Goal: Task Accomplishment & Management: Manage account settings

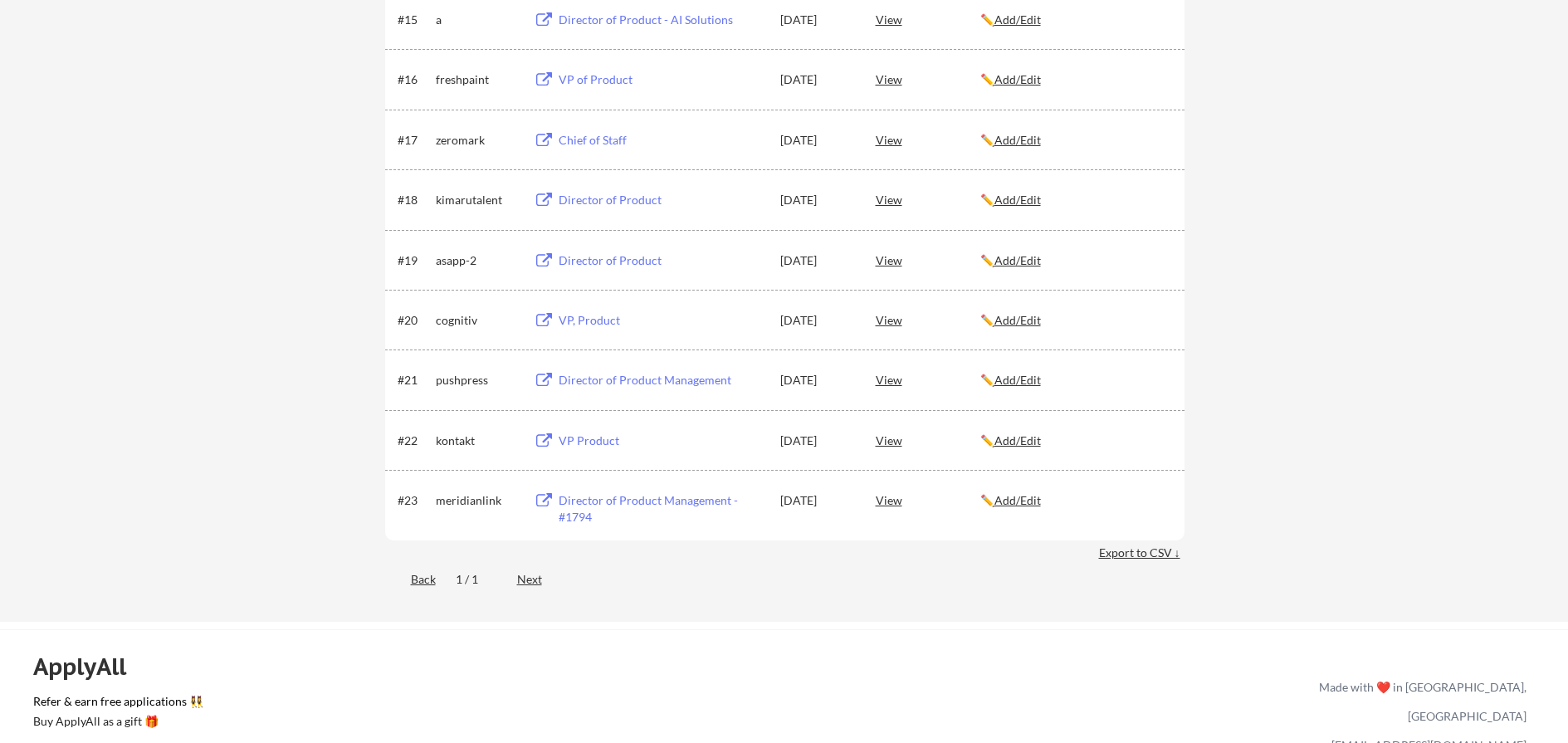
scroll to position [1246, 0]
click at [191, 702] on link "Refer & earn free applications 👯‍♀️" at bounding box center [502, 701] width 939 height 17
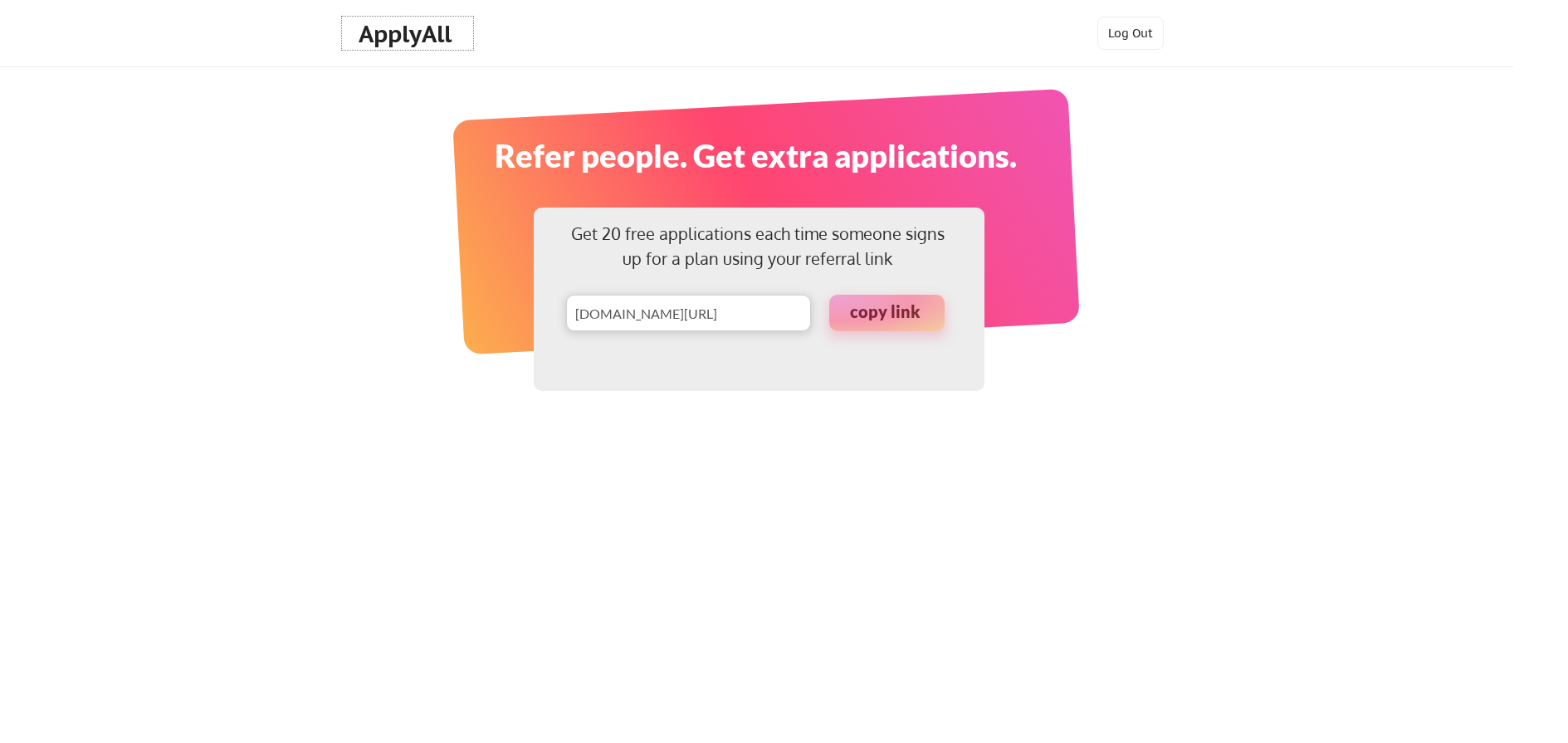
click at [401, 33] on div "ApplyAll" at bounding box center [406, 34] width 98 height 28
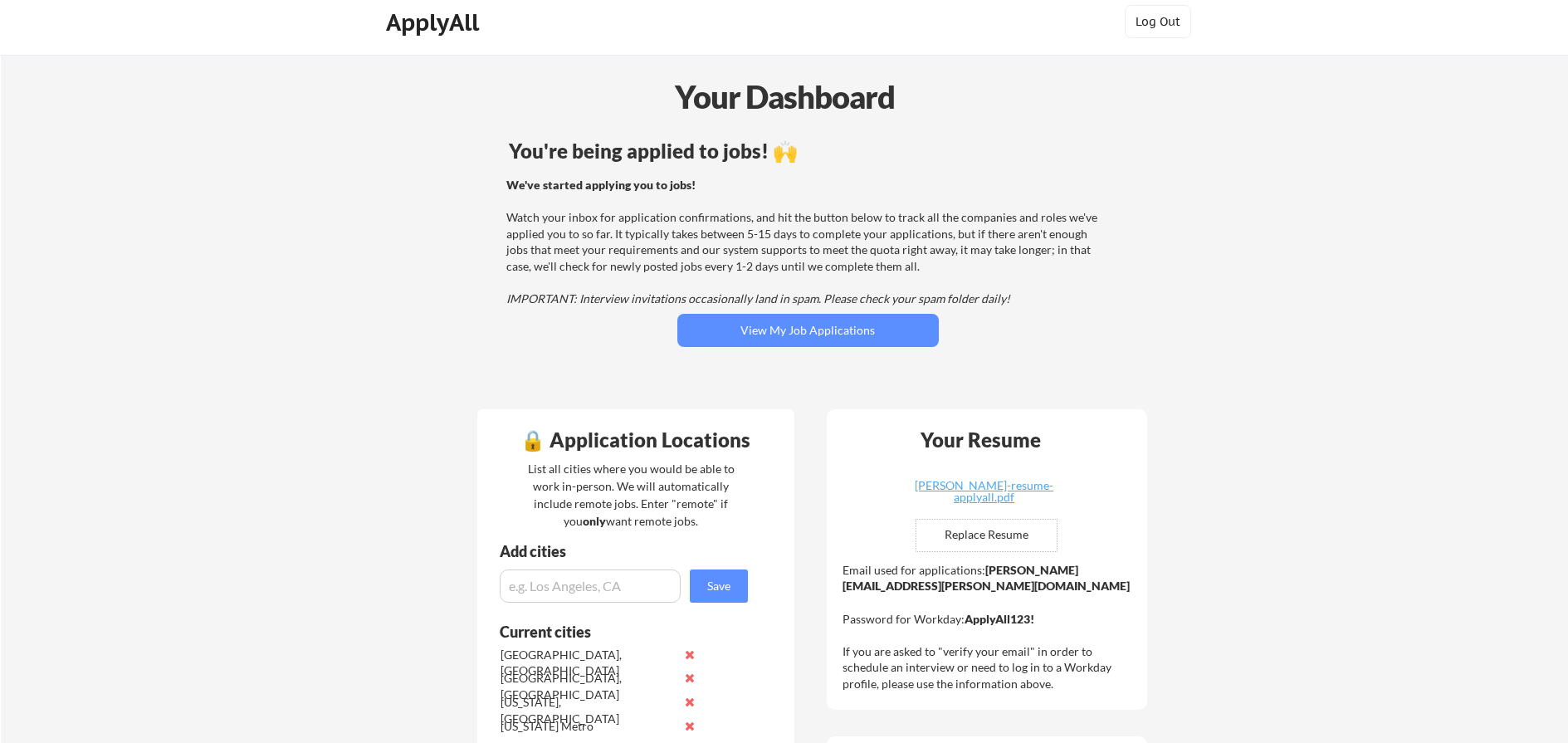
scroll to position [10, 0]
click at [443, 25] on div "ApplyAll" at bounding box center [434, 24] width 98 height 28
click at [1172, 23] on button "Log Out" at bounding box center [1157, 23] width 66 height 33
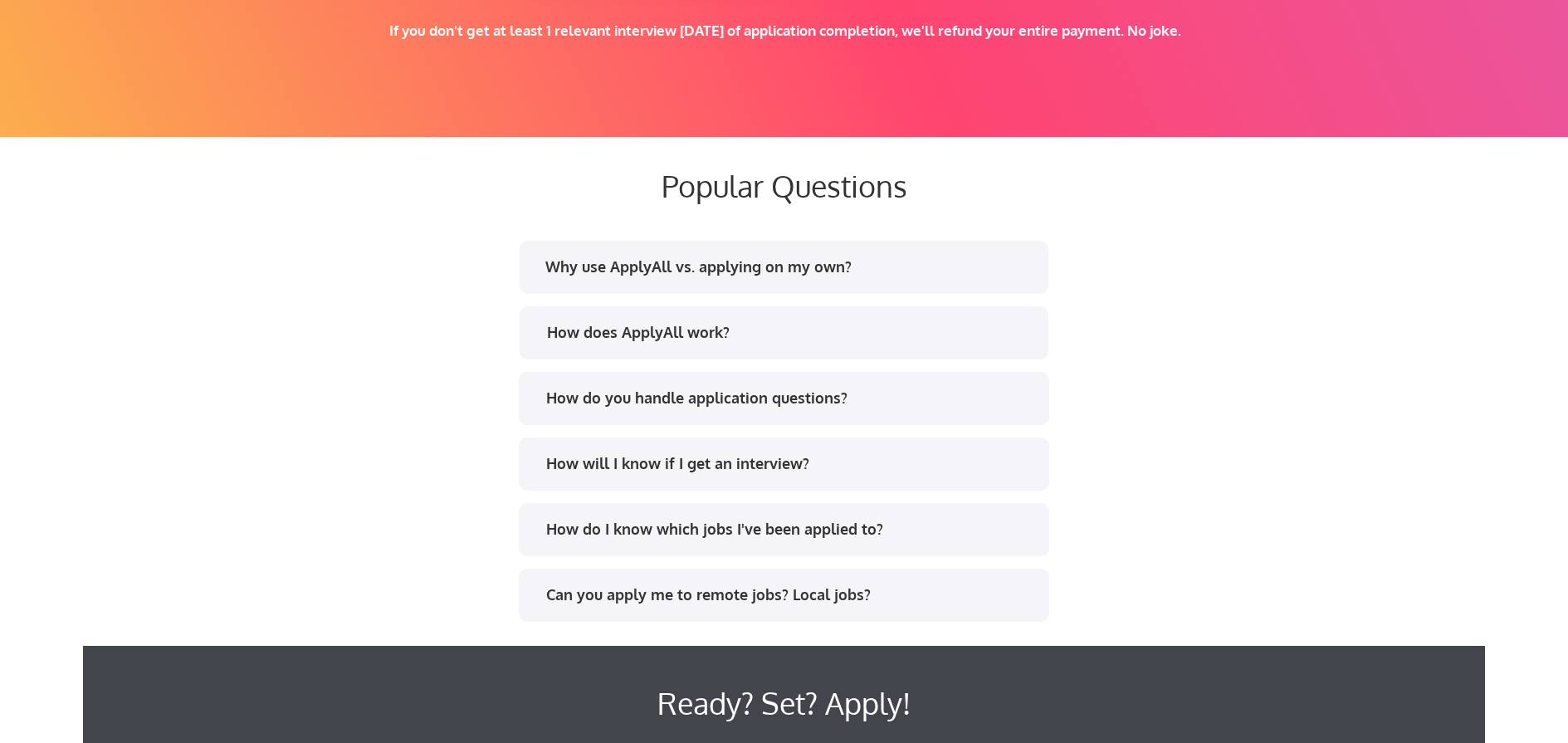
scroll to position [3032, 0]
click at [586, 262] on div "Why use ApplyAll vs. applying on my own?" at bounding box center [789, 266] width 488 height 21
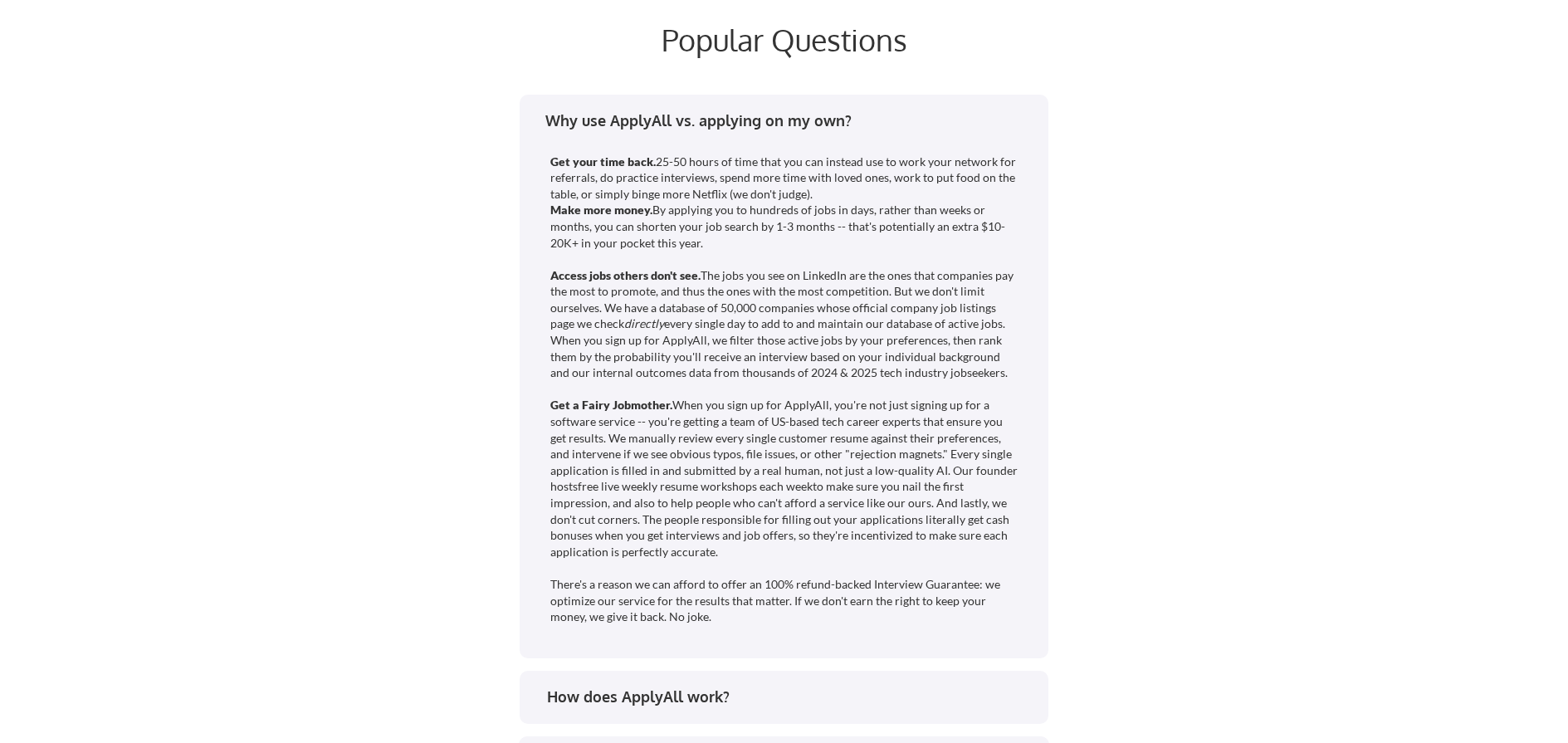
scroll to position [3183, 0]
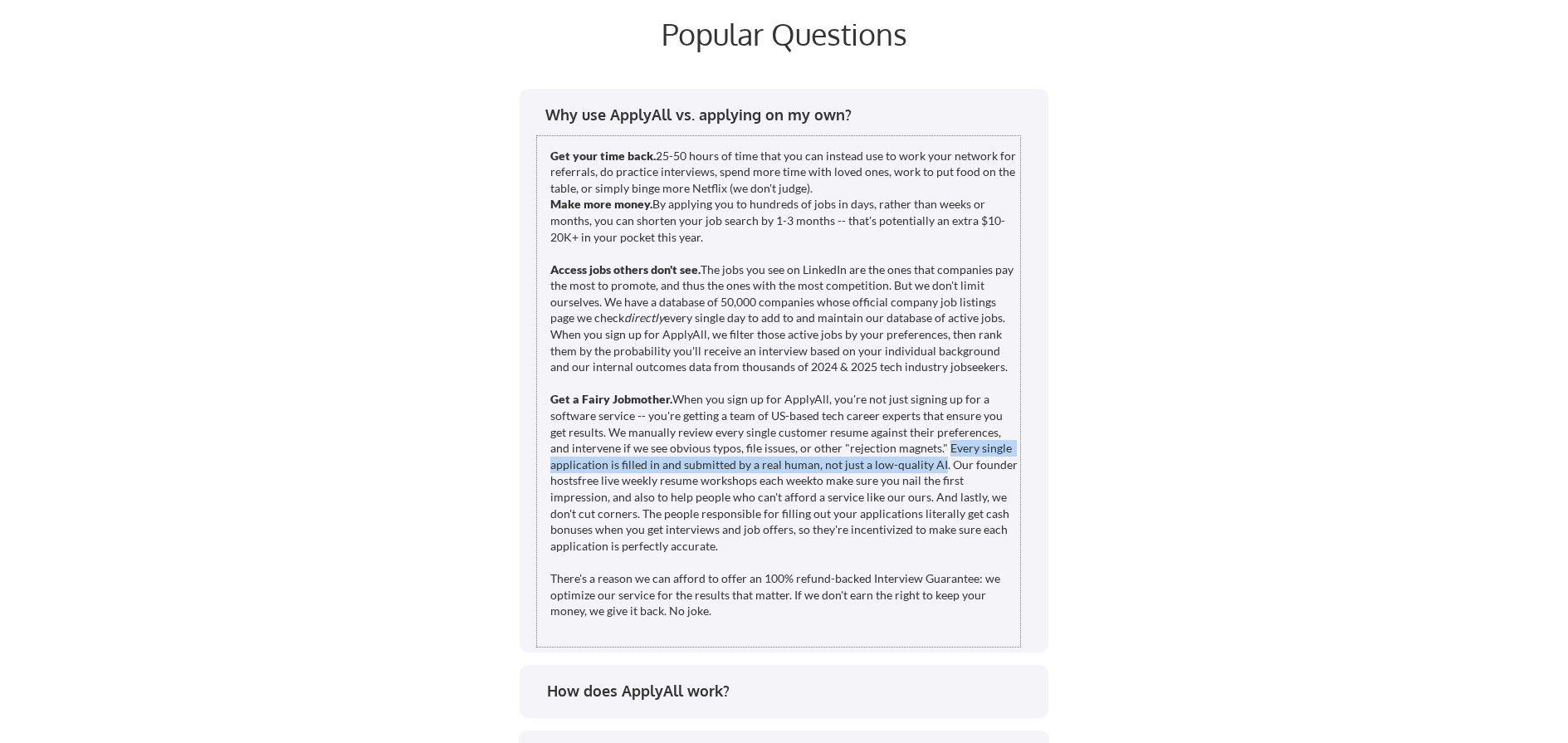
drag, startPoint x: 935, startPoint y: 482, endPoint x: 923, endPoint y: 464, distance: 21.6
click at [923, 464] on div "Get your time back. 25-50 hours of time that you can instead use to work your n…" at bounding box center [785, 383] width 469 height 471
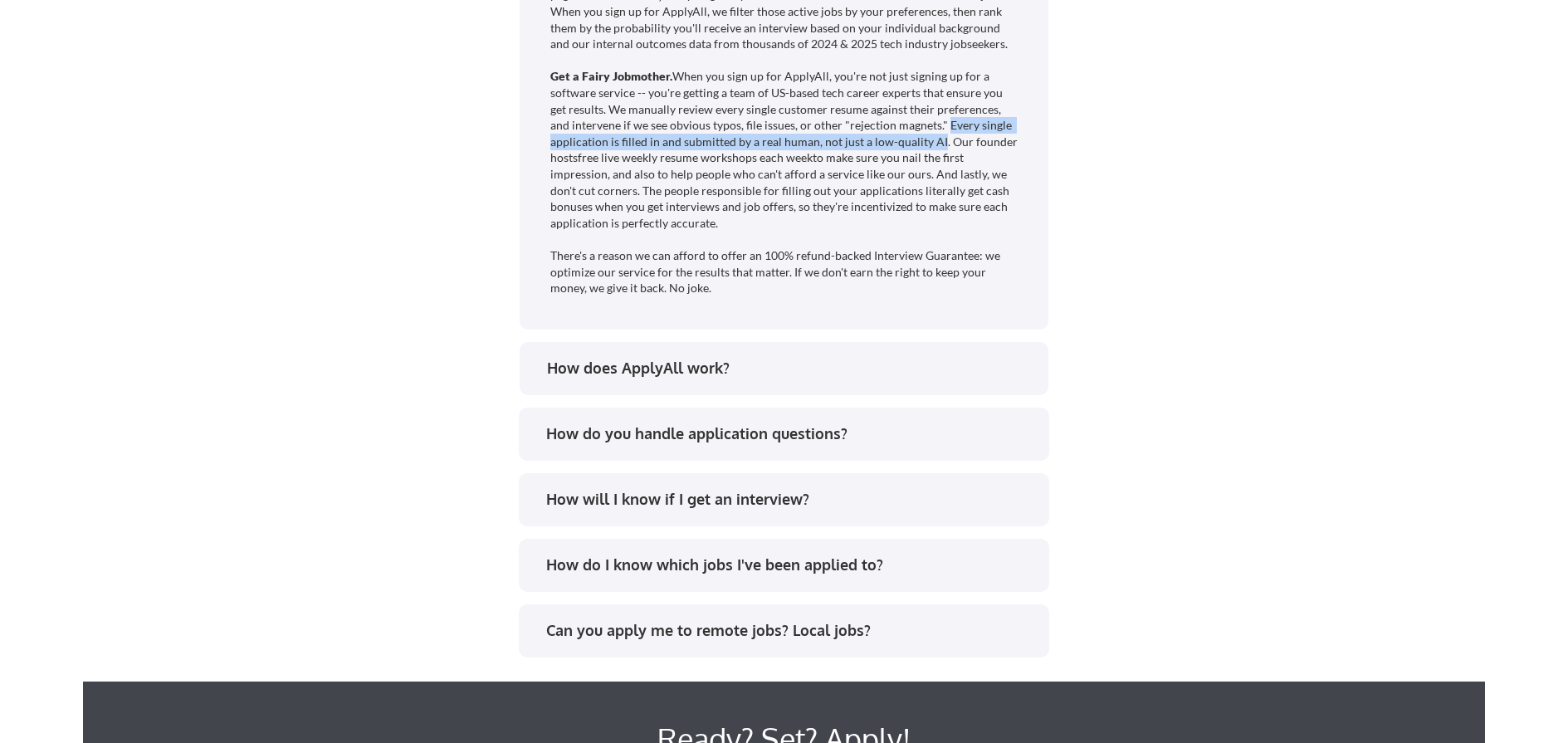
scroll to position [3510, 0]
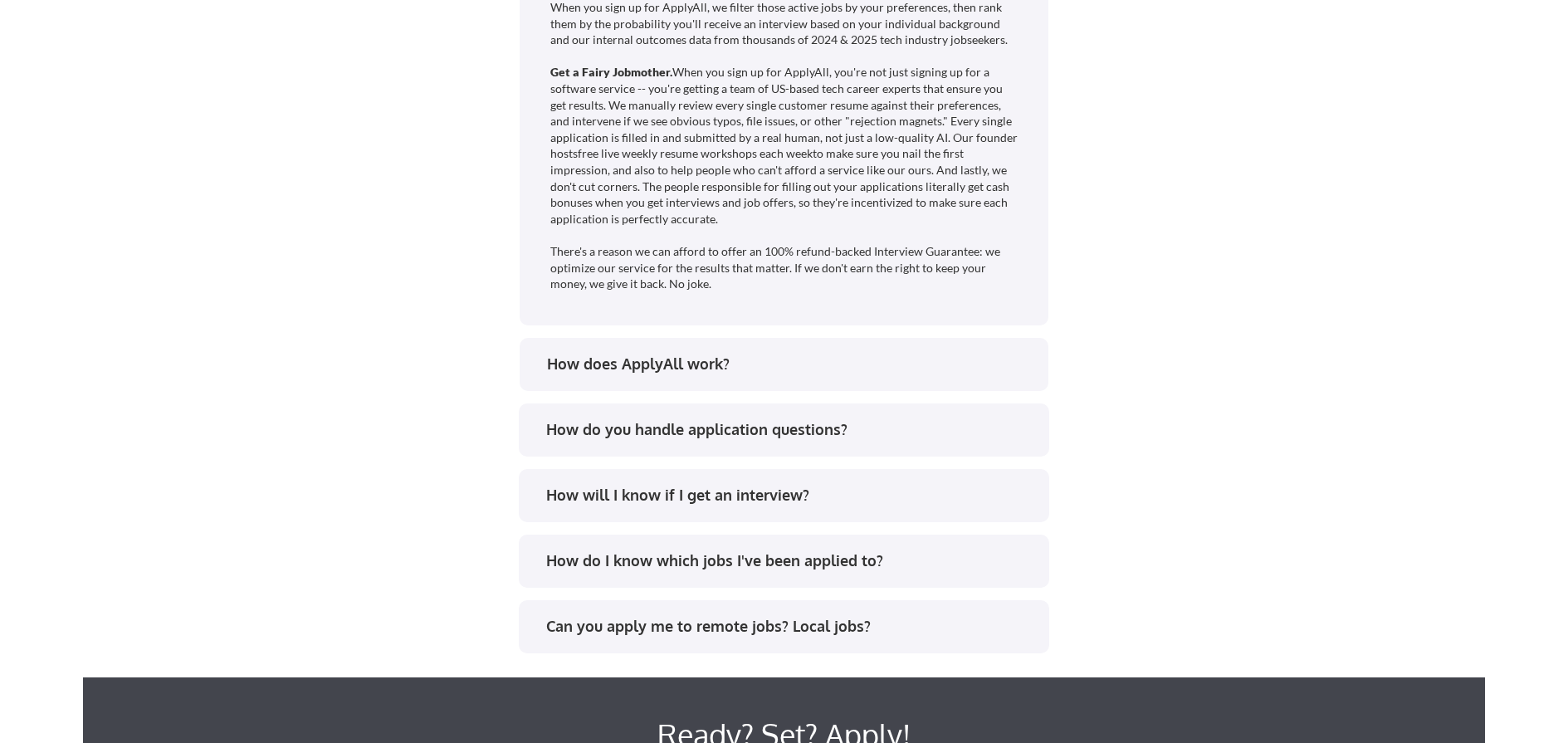
click at [713, 383] on div "How does ApplyAll work?" at bounding box center [784, 364] width 529 height 54
click at [704, 371] on div "How does ApplyAll work?" at bounding box center [790, 364] width 488 height 21
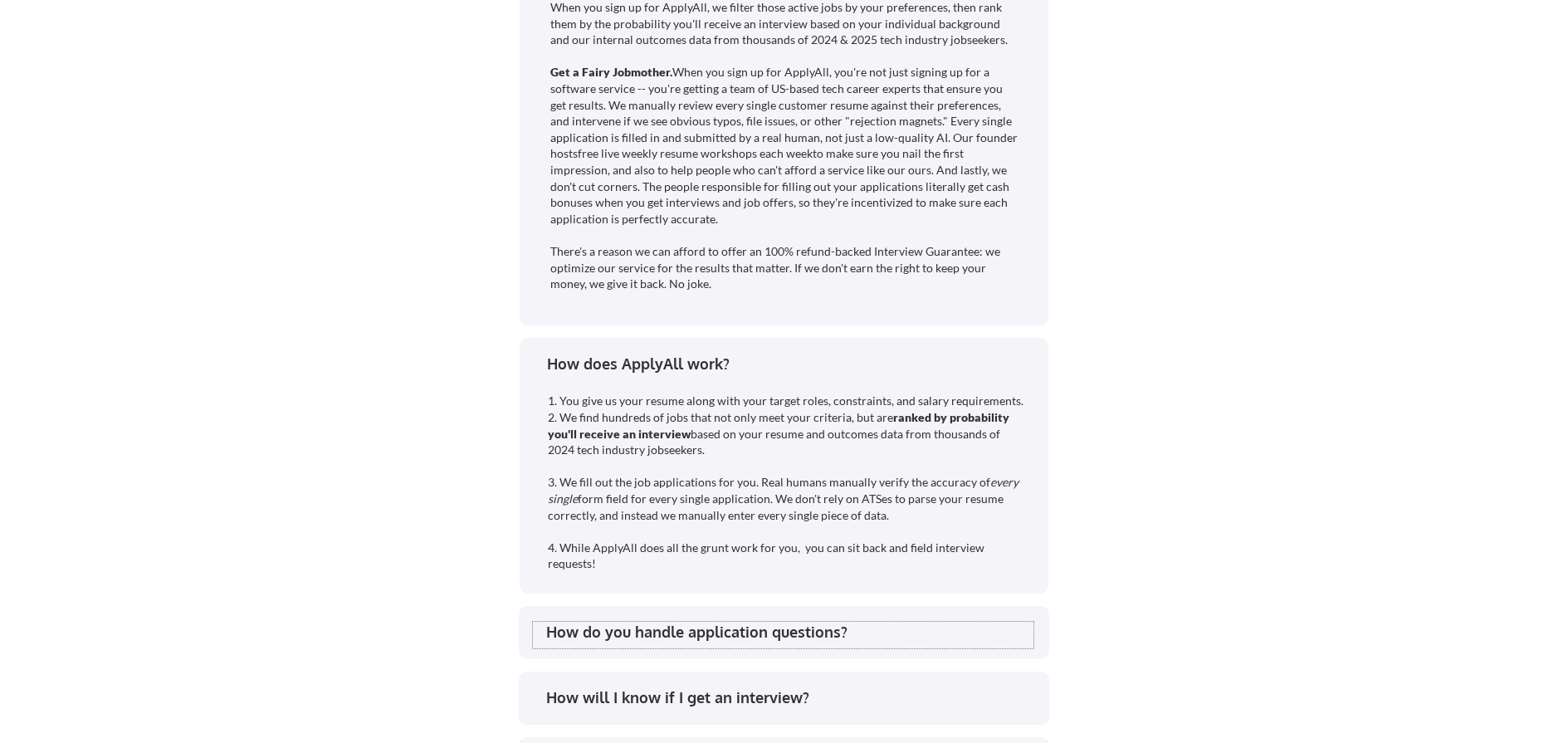
click at [784, 641] on div "How do you handle application questions?" at bounding box center [790, 632] width 488 height 21
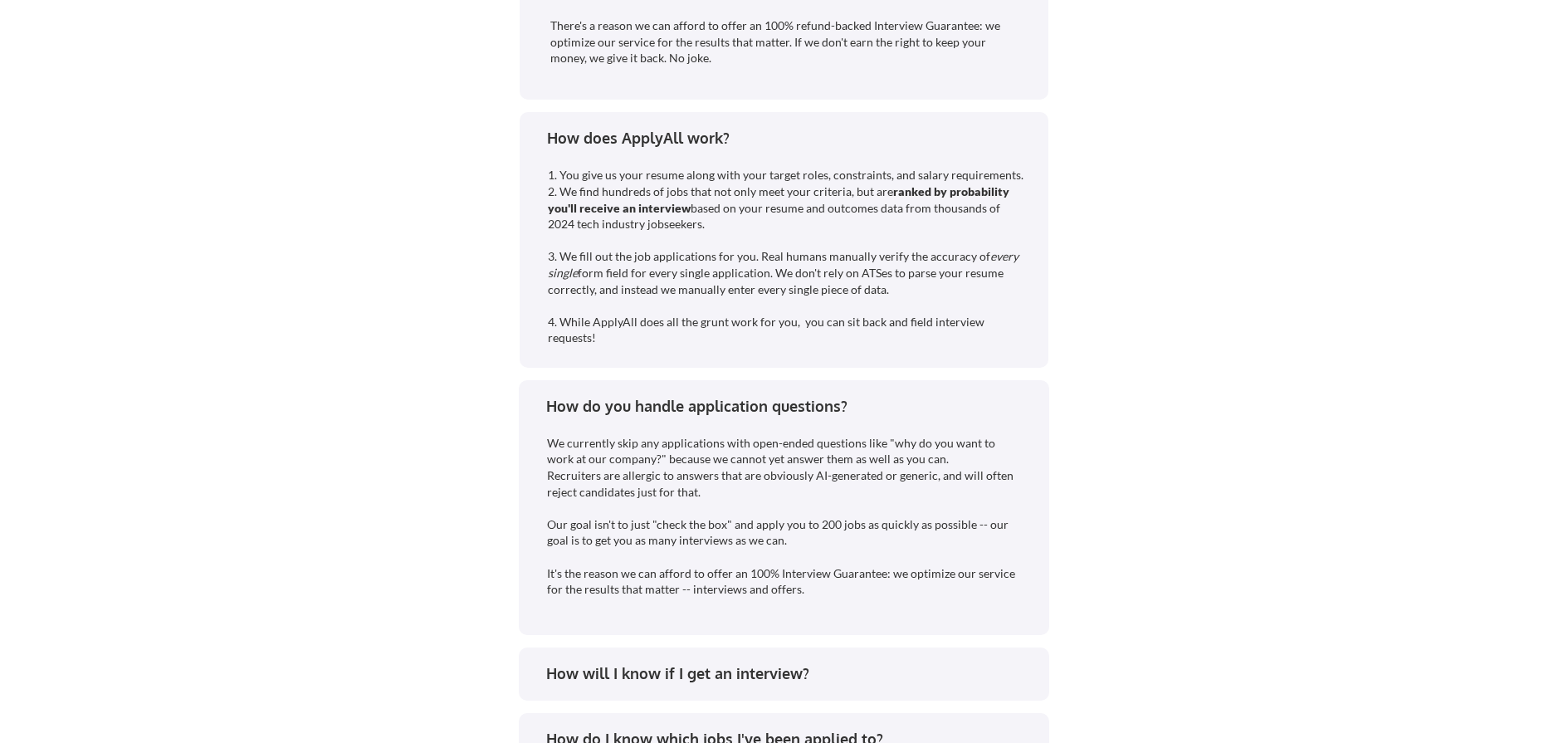
scroll to position [3742, 0]
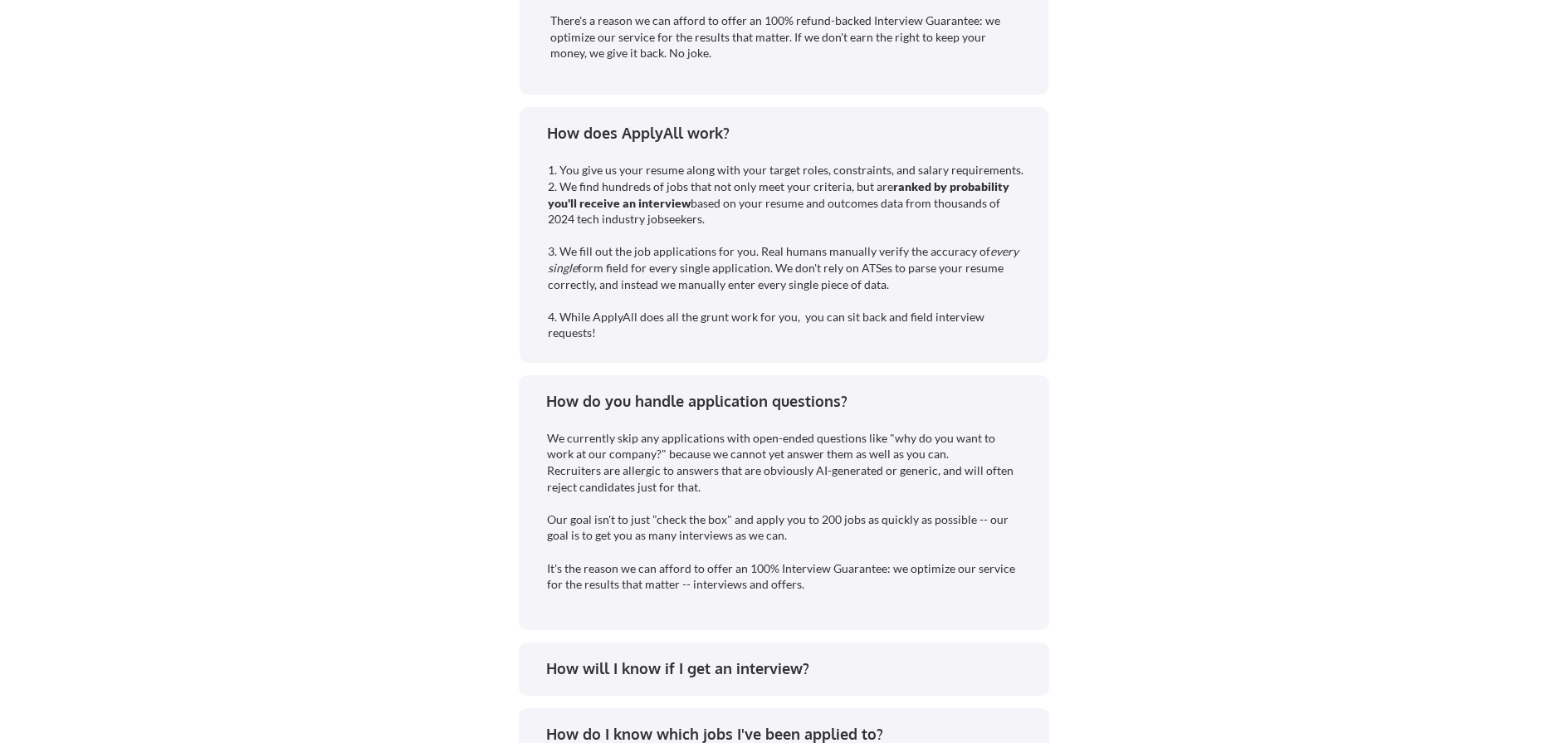
click at [771, 677] on div "How will I know if I get an interview?" at bounding box center [790, 669] width 488 height 21
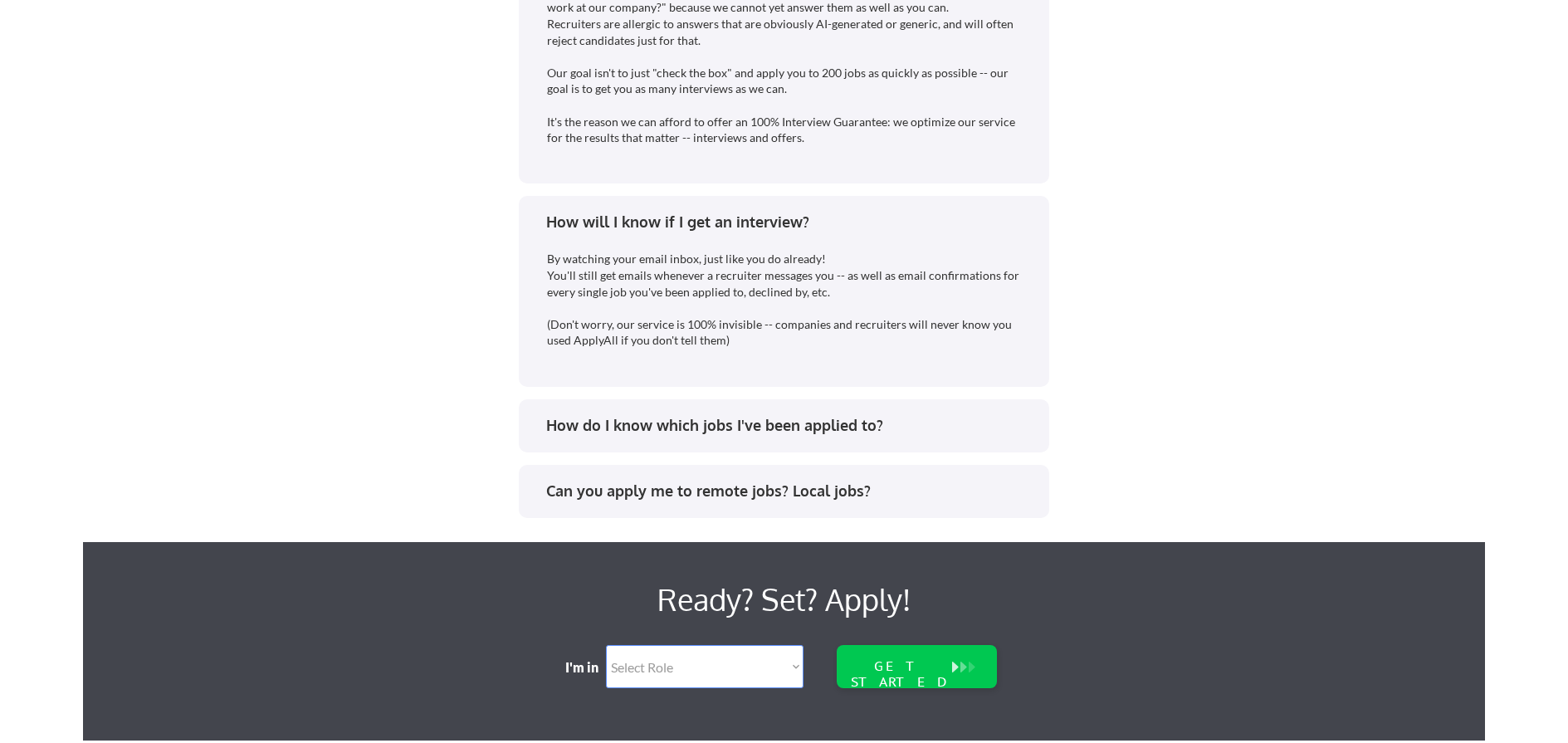
scroll to position [4190, 0]
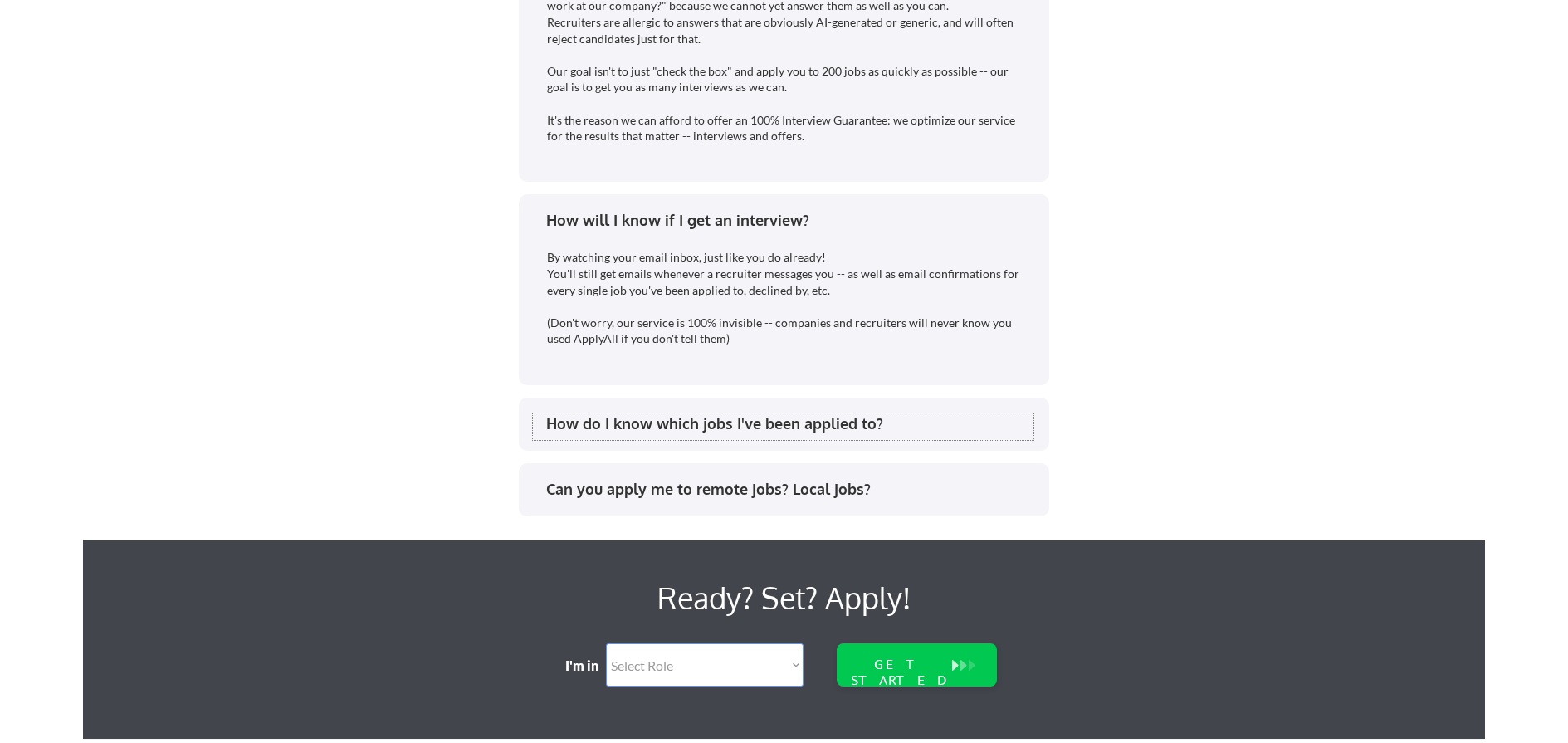
click at [784, 425] on div "How do I know which jobs I've been applied to?" at bounding box center [790, 424] width 488 height 21
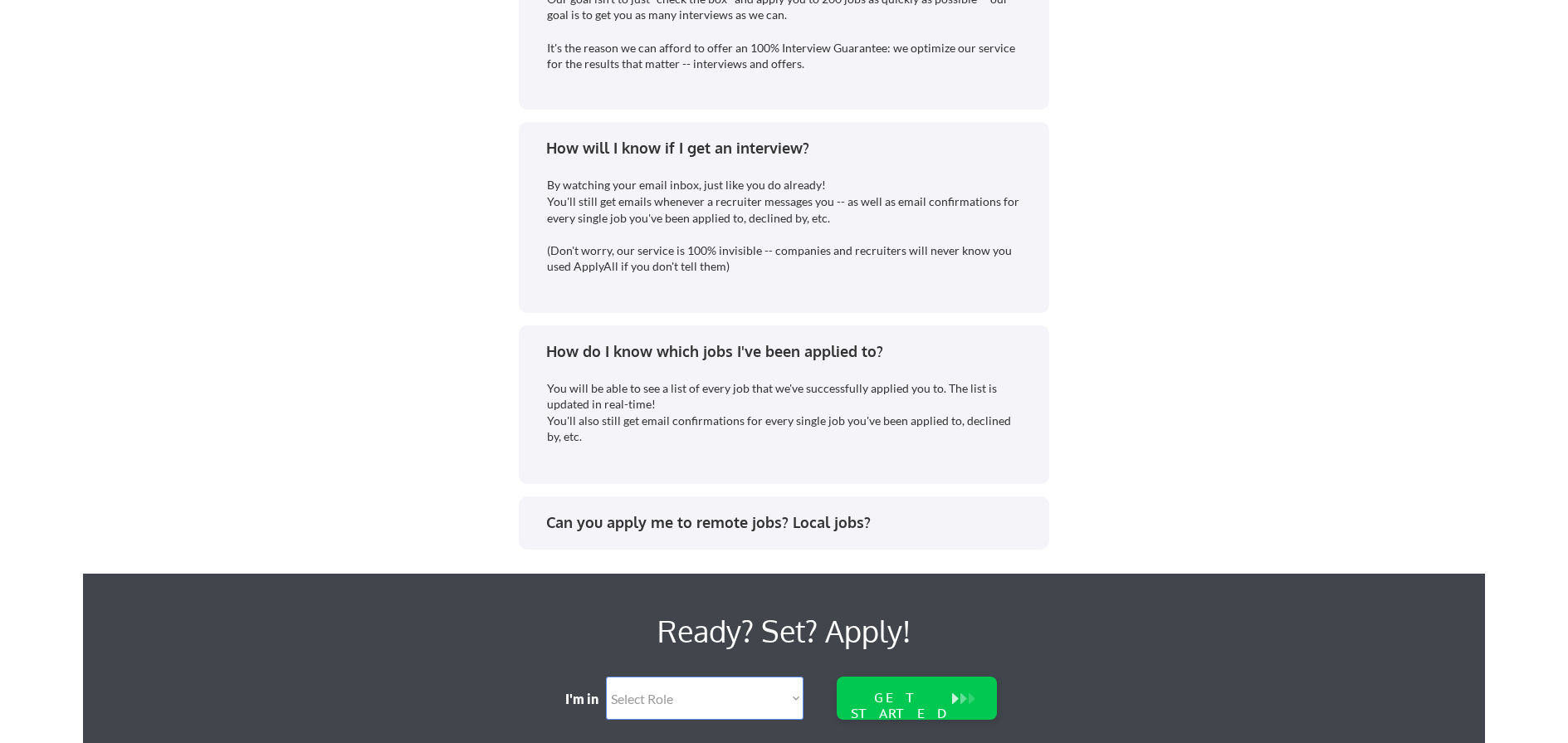
scroll to position [4269, 0]
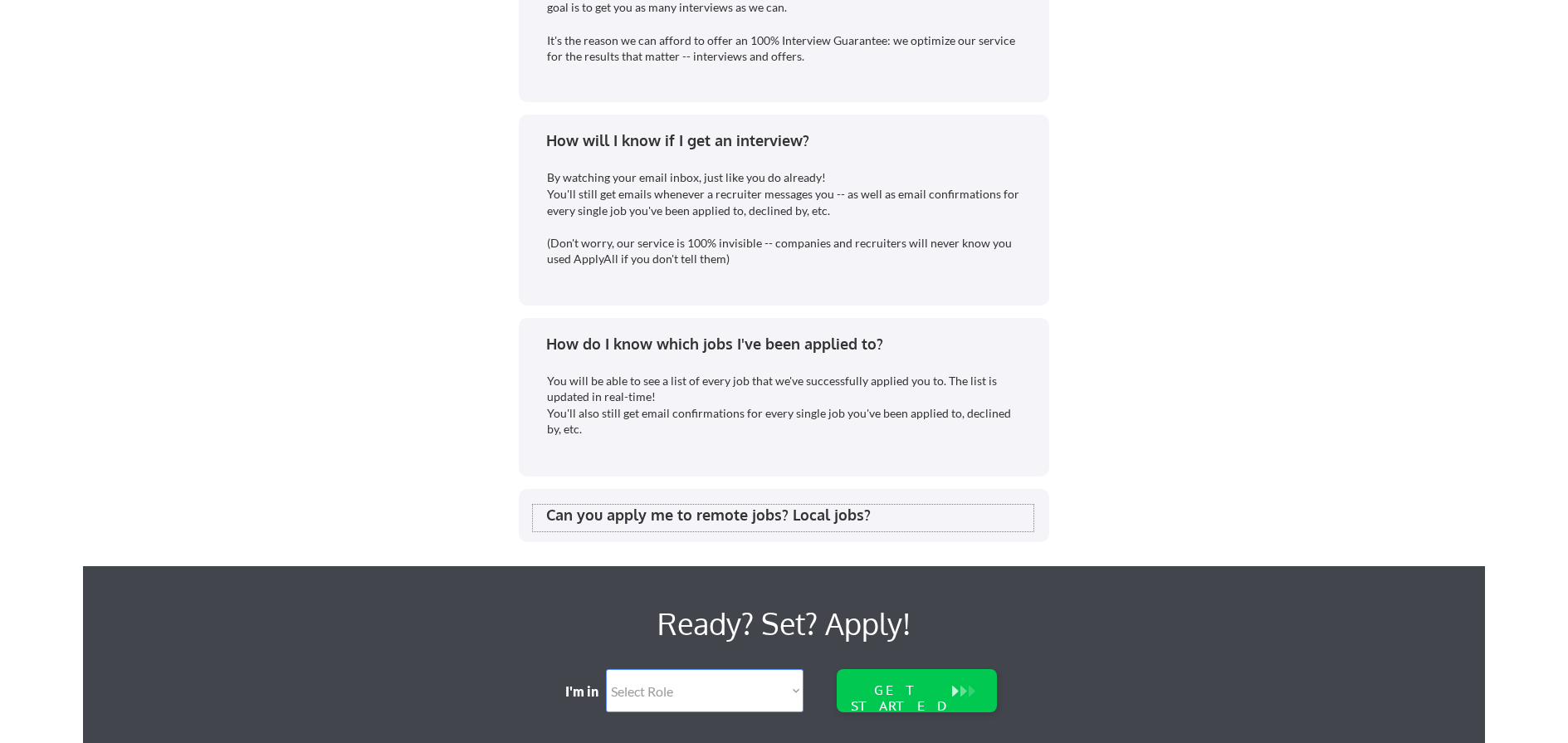
click at [747, 507] on div "Can you apply me to remote jobs? Local jobs?" at bounding box center [790, 515] width 488 height 21
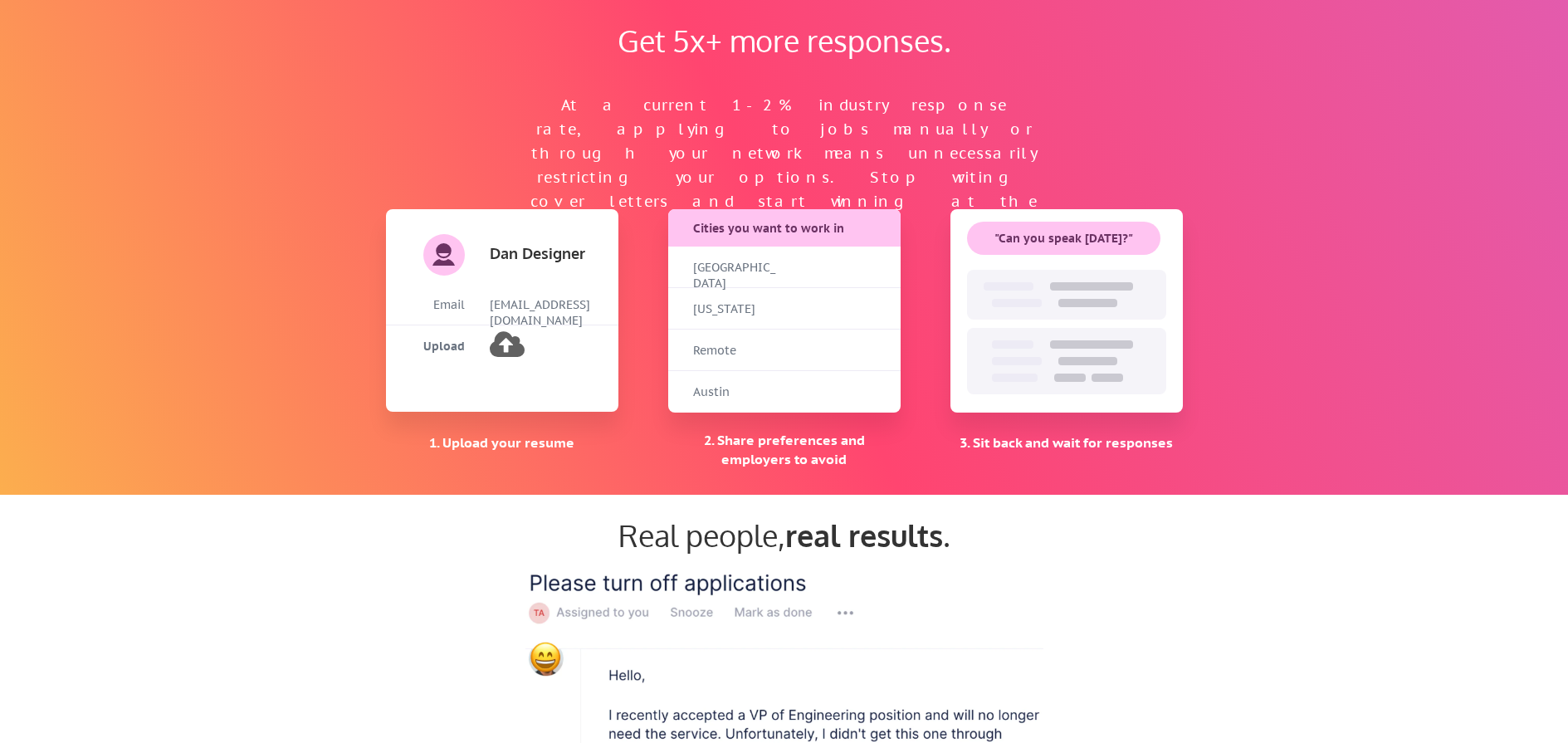
scroll to position [0, 0]
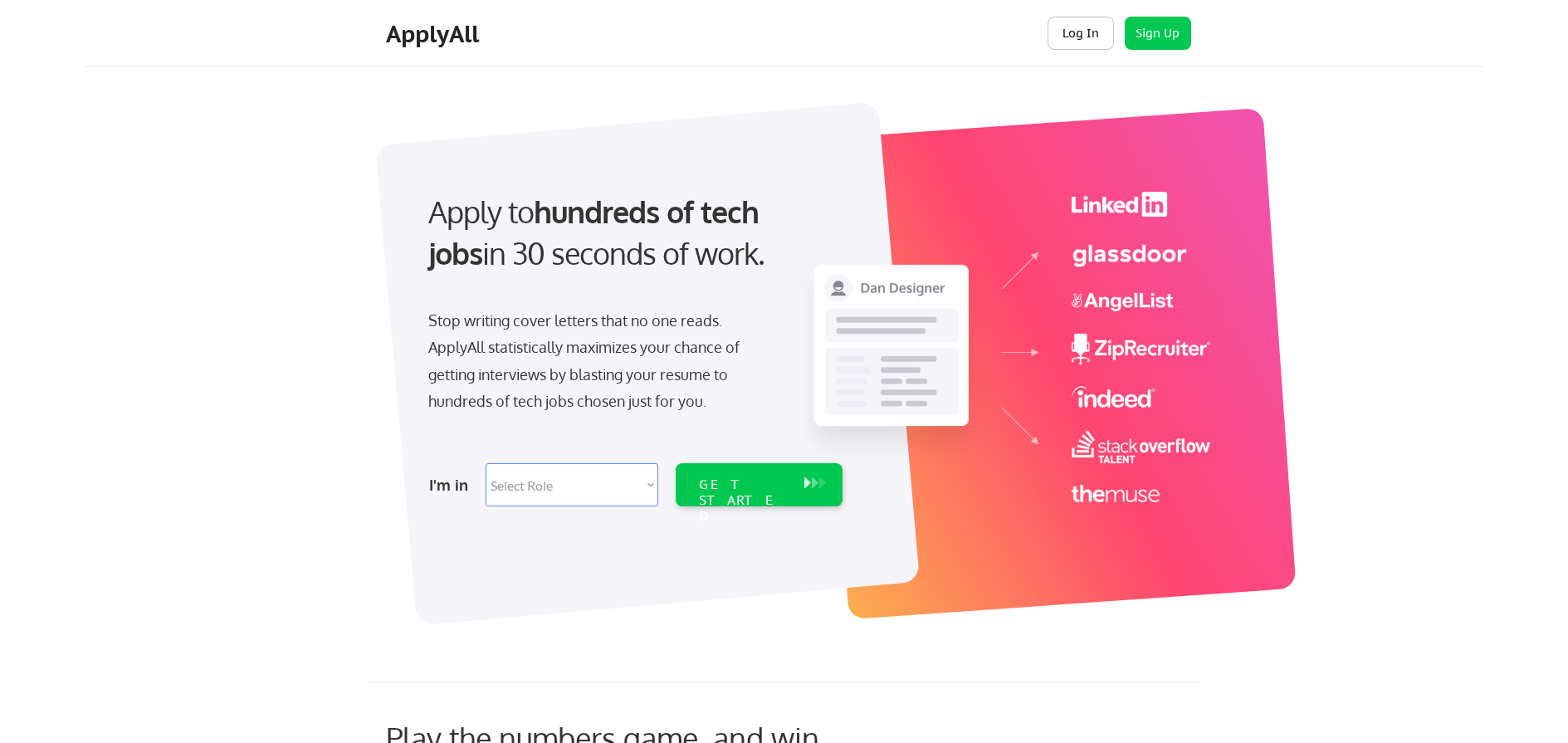
click at [1089, 44] on button "Log In" at bounding box center [1080, 33] width 66 height 33
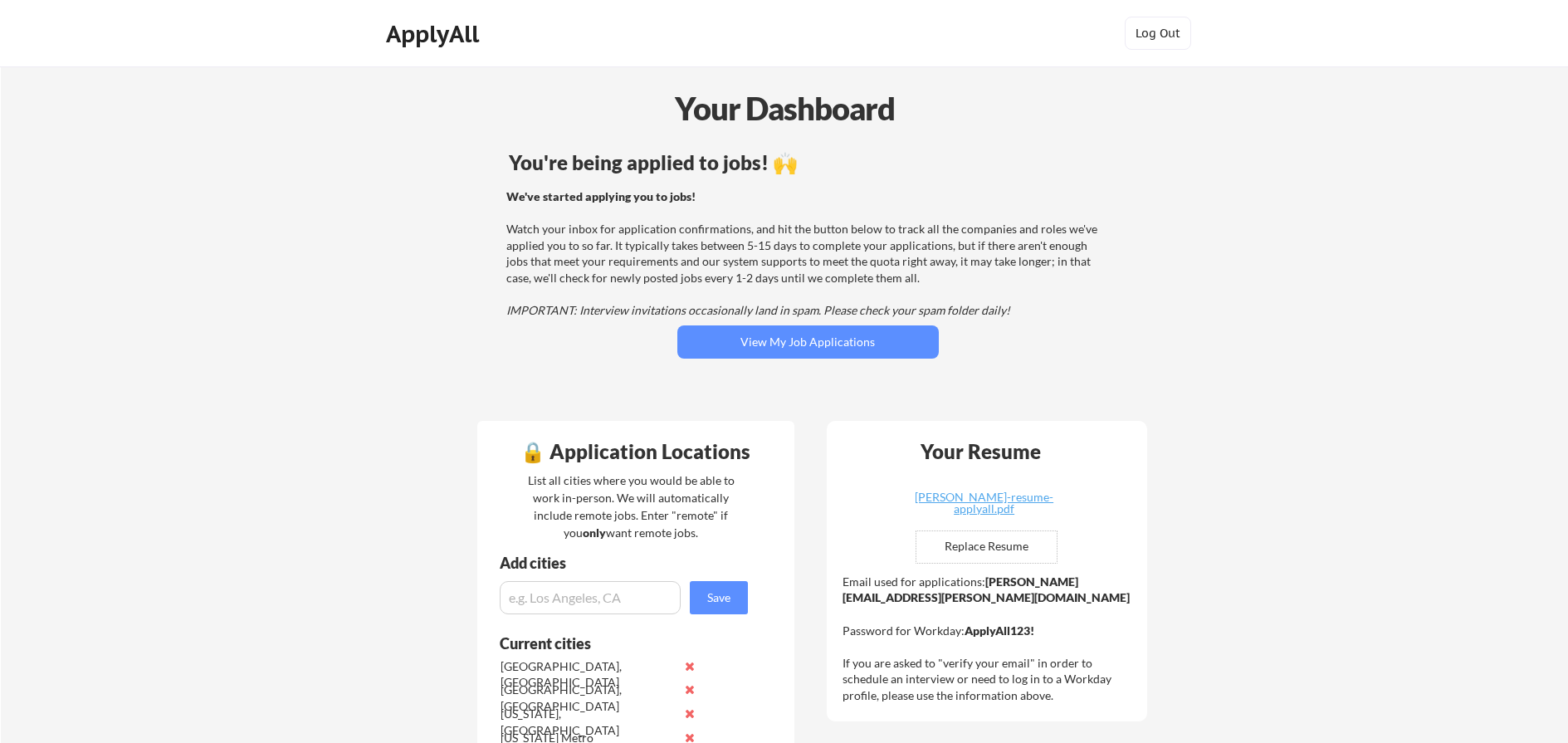
scroll to position [3, 0]
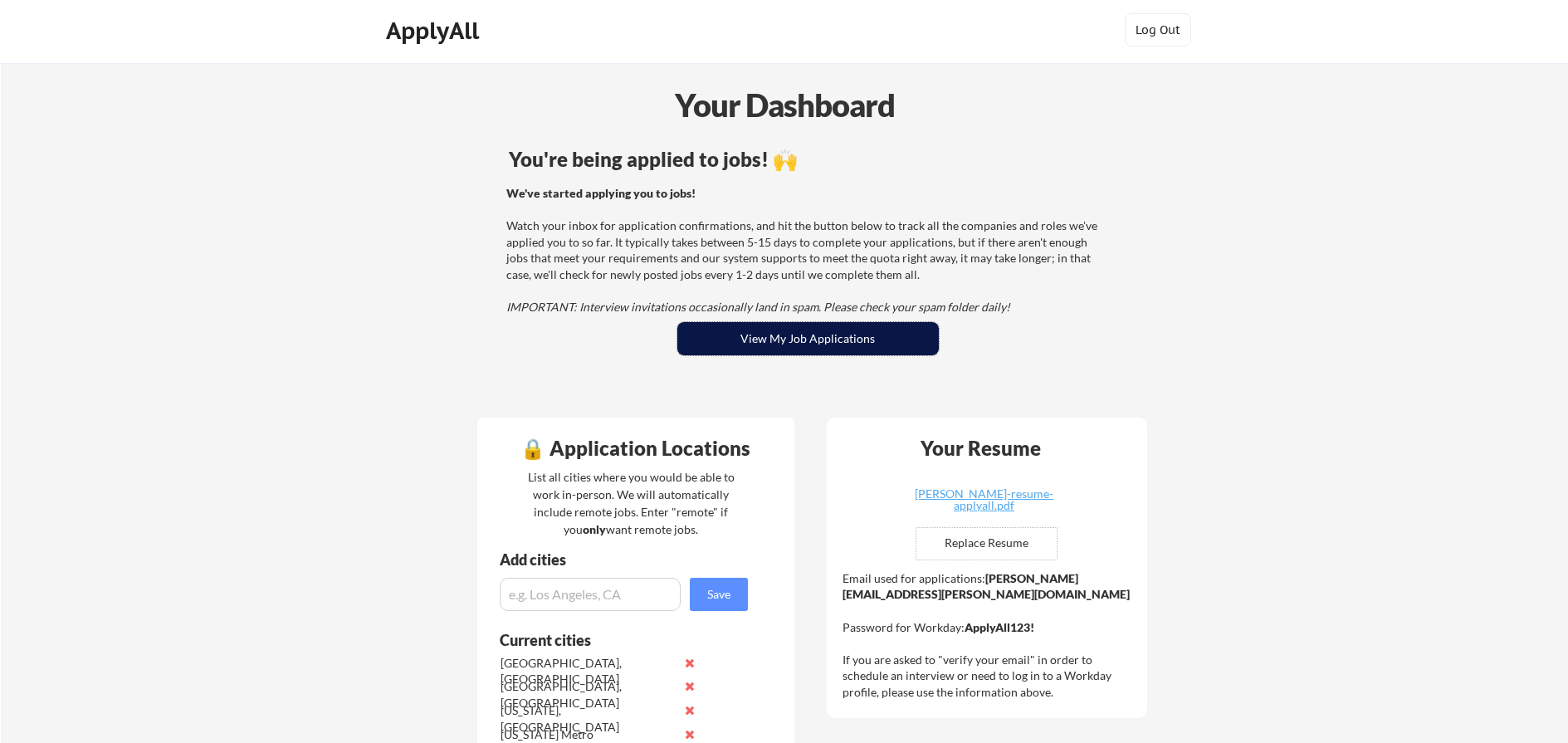
click at [824, 345] on button "View My Job Applications" at bounding box center [808, 338] width 261 height 33
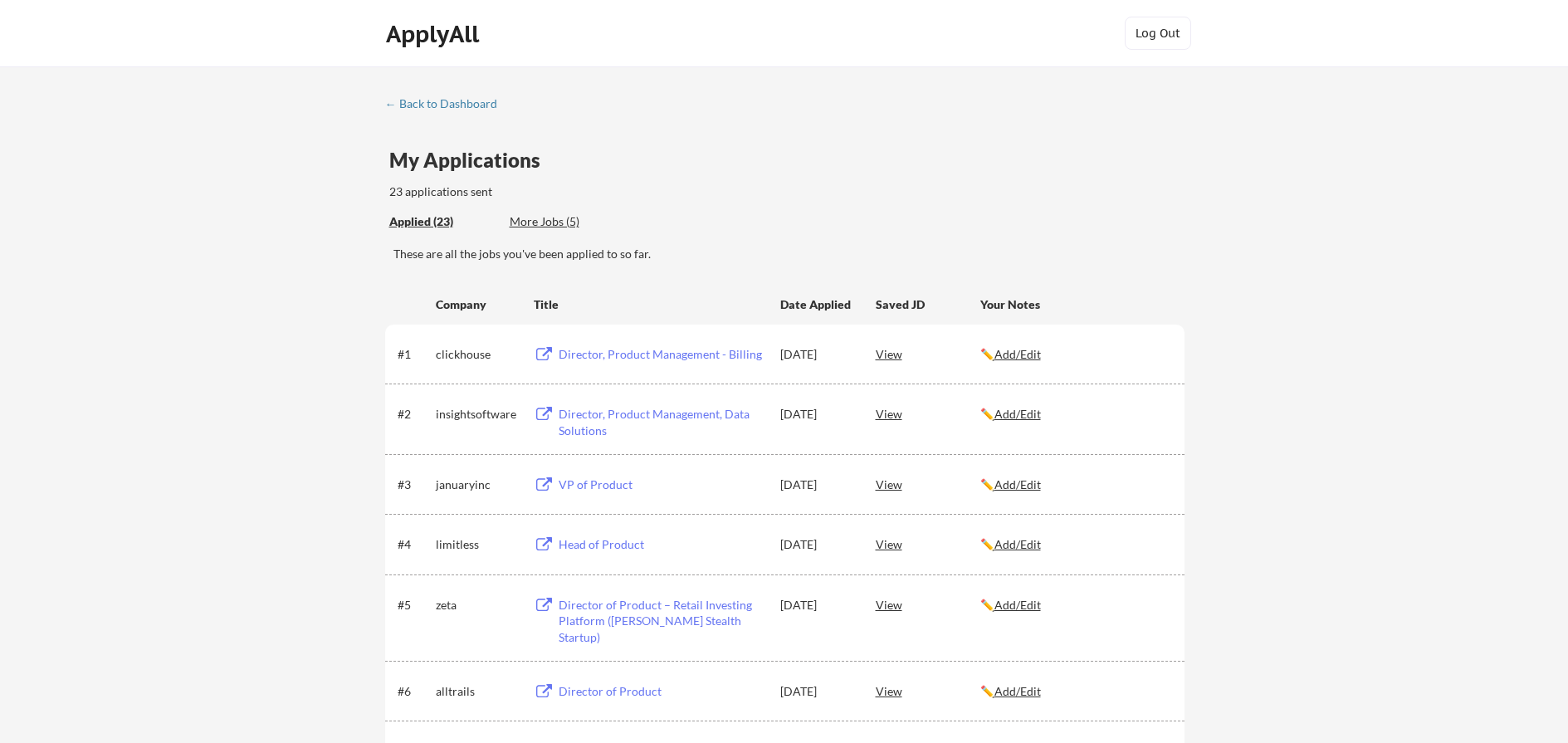
click at [438, 111] on link "← Back to Dashboard" at bounding box center [447, 105] width 124 height 16
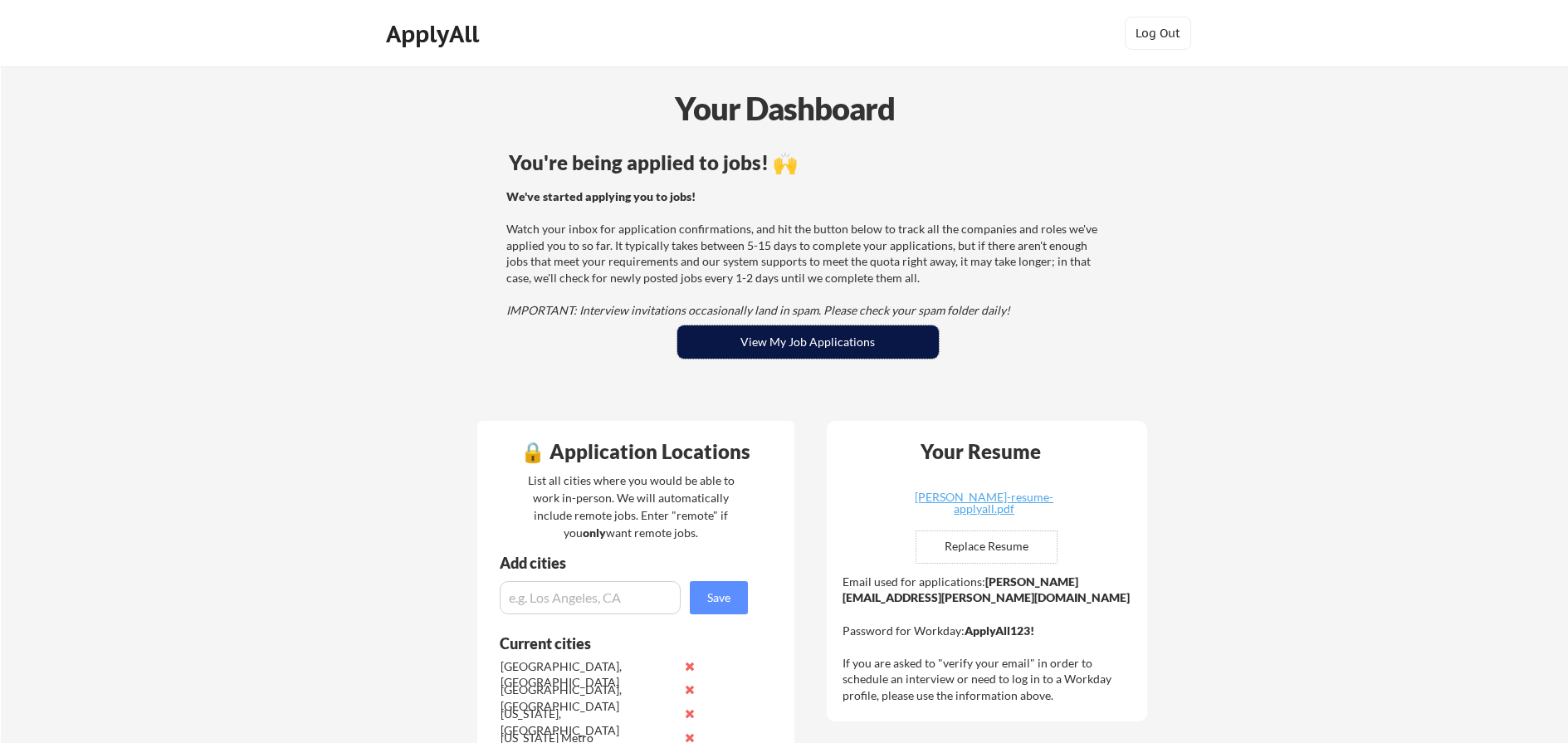
click at [890, 333] on button "View My Job Applications" at bounding box center [808, 342] width 261 height 33
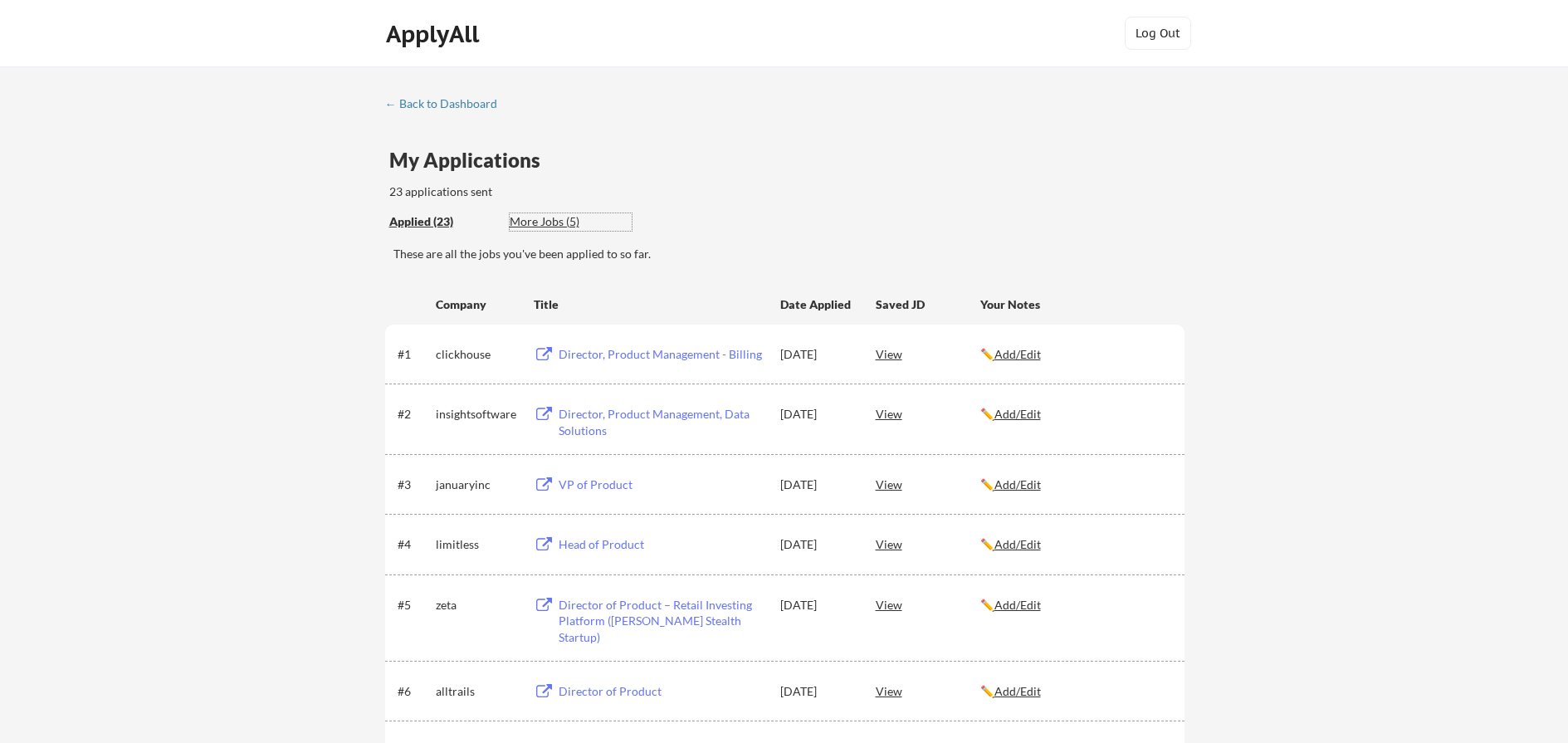
click at [557, 224] on div "More Jobs (5)" at bounding box center [570, 221] width 122 height 16
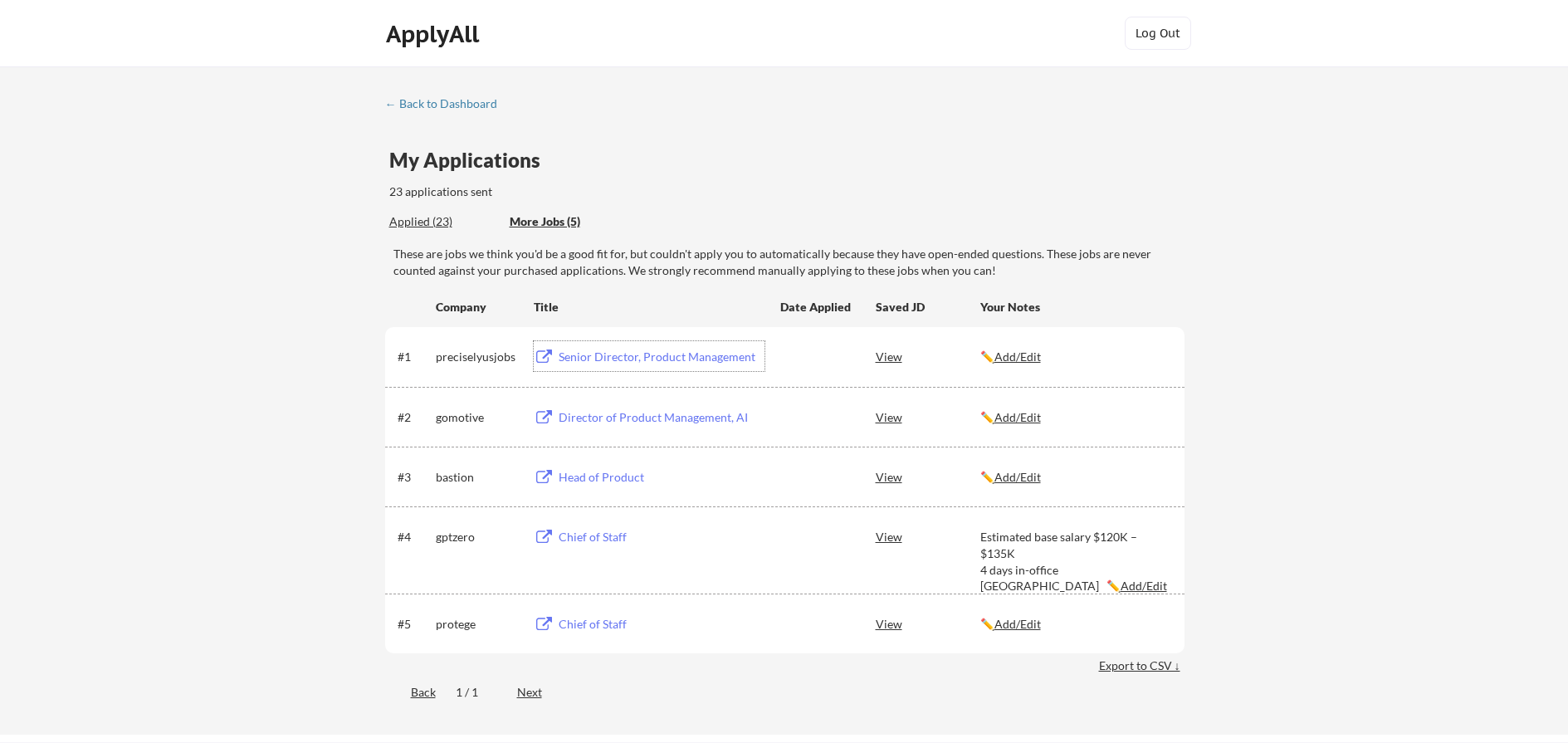
click at [639, 365] on div "Senior Director, Product Management" at bounding box center [658, 356] width 210 height 30
